Goal: Information Seeking & Learning: Learn about a topic

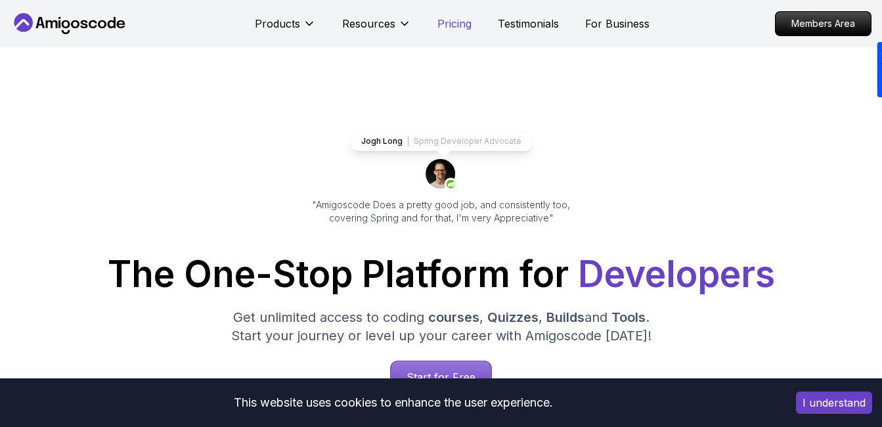
drag, startPoint x: 0, startPoint y: 0, endPoint x: 453, endPoint y: 29, distance: 454.1
click at [453, 29] on p "Pricing" at bounding box center [454, 24] width 34 height 16
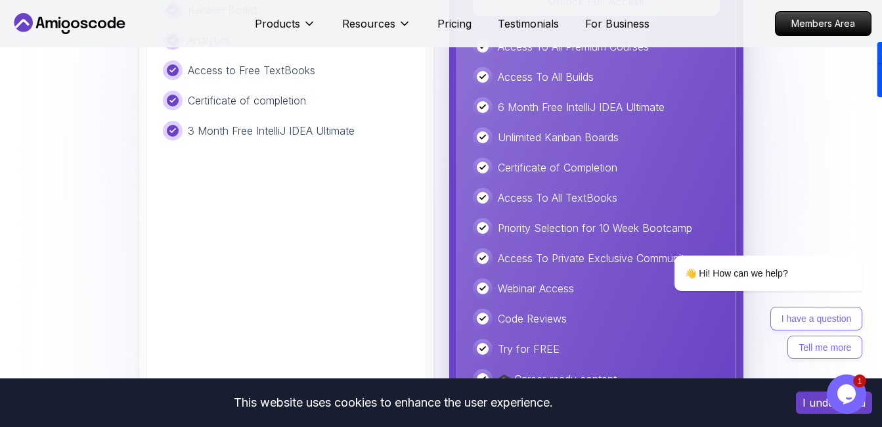
scroll to position [3374, 0]
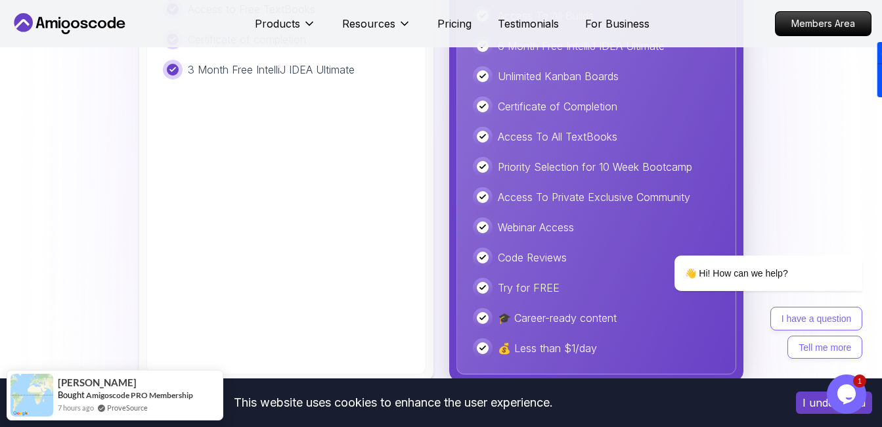
scroll to position [3243, 0]
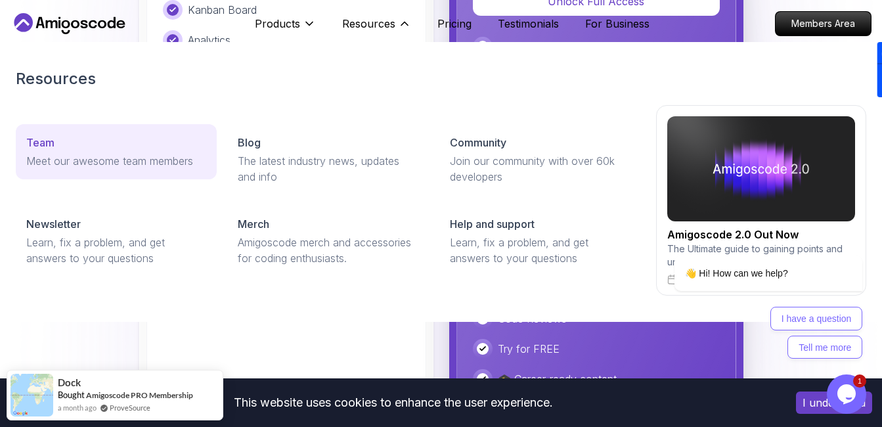
click at [164, 158] on p "Meet our awesome team members" at bounding box center [116, 161] width 180 height 16
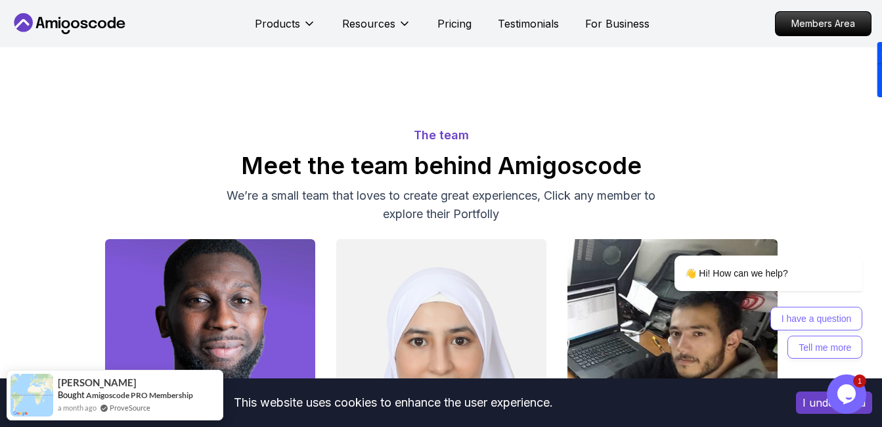
scroll to position [197, 0]
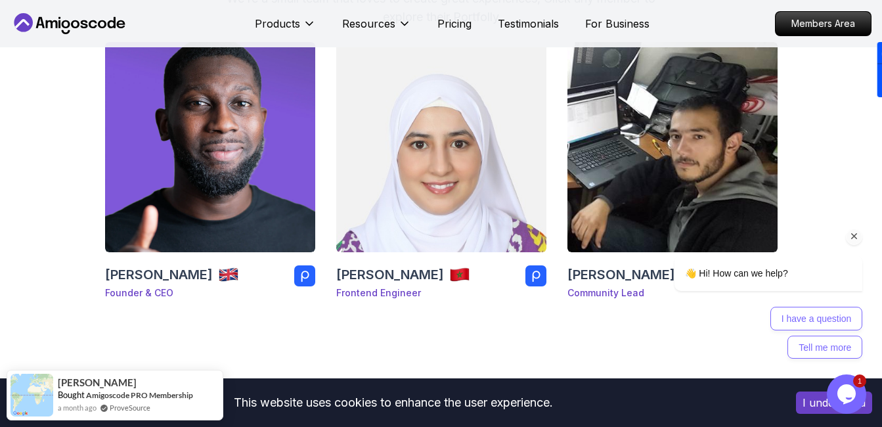
click at [656, 190] on div "👋 Hi! How can we help? I have a question Tell me more" at bounding box center [751, 257] width 236 height 216
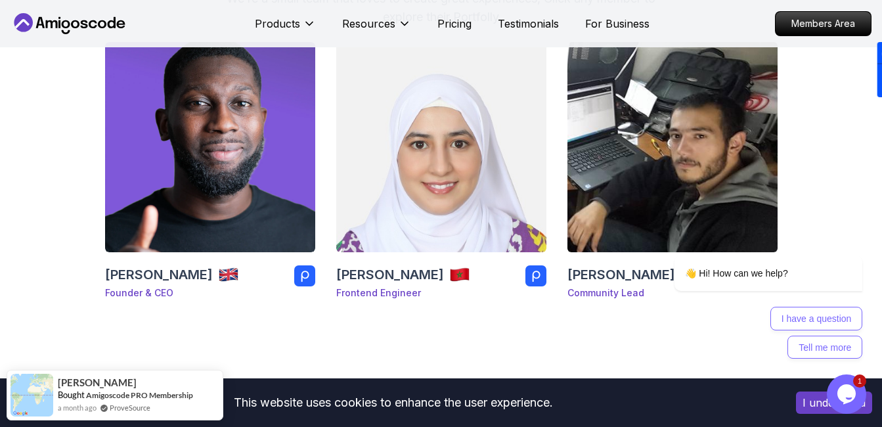
click at [617, 277] on h3 "[PERSON_NAME]" at bounding box center [622, 274] width 108 height 18
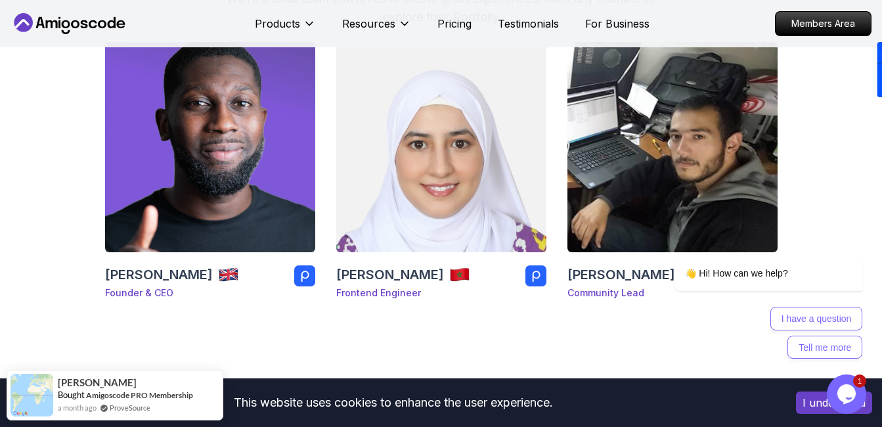
click at [449, 278] on img at bounding box center [459, 274] width 21 height 21
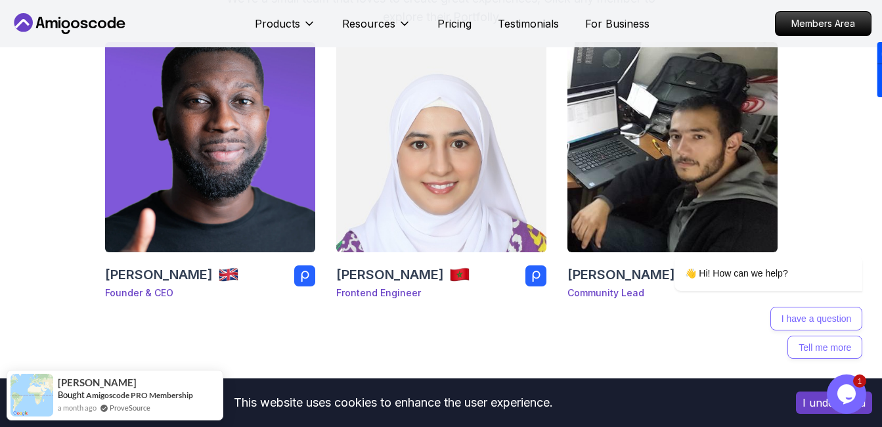
click at [218, 279] on img at bounding box center [228, 274] width 21 height 21
